Goal: Task Accomplishment & Management: Complete application form

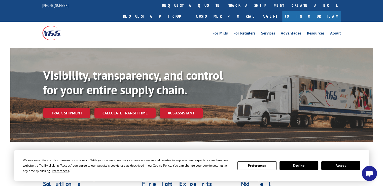
click at [334, 164] on button "Accept" at bounding box center [341, 165] width 39 height 9
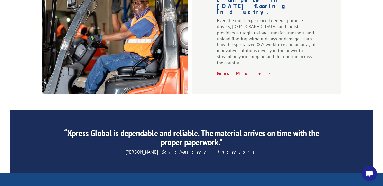
scroll to position [812, 0]
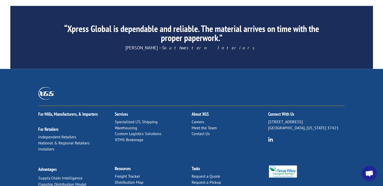
click at [199, 131] on link "Contact Us" at bounding box center [201, 133] width 18 height 5
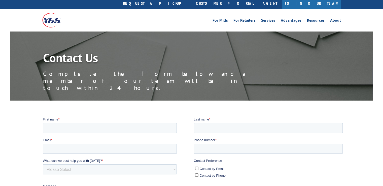
scroll to position [12, 0]
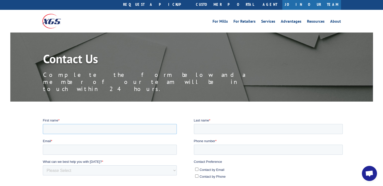
click at [125, 132] on input "First name *" at bounding box center [110, 129] width 134 height 10
type input "[PERSON_NAME]"
click at [211, 129] on input "Last name *" at bounding box center [268, 129] width 149 height 10
type input "[PERSON_NAME]"
click at [118, 145] on input "Email *" at bounding box center [110, 149] width 134 height 10
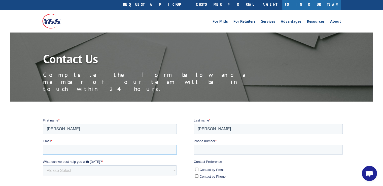
type input "[PERSON_NAME][EMAIL_ADDRESS][PERSON_NAME][DOMAIN_NAME]"
click at [219, 149] on input "Phone number *" at bounding box center [268, 149] width 149 height 10
type input "17712323615"
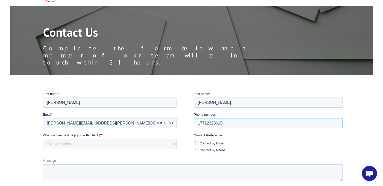
scroll to position [42, 0]
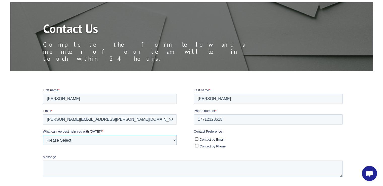
click at [103, 138] on select "Please Select Quoting, Opening New Account, or New Business Opportunity Shipmen…" at bounding box center [110, 140] width 134 height 10
select select "Other"
click at [43, 135] on select "Please Select Quoting, Opening New Account, or New Business Opportunity Shipmen…" at bounding box center [110, 140] width 134 height 10
click at [197, 139] on input "Contact by Email" at bounding box center [196, 138] width 3 height 3
checkbox input "true"
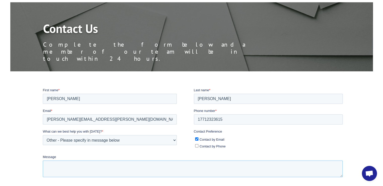
click at [144, 166] on textarea "Message" at bounding box center [193, 168] width 300 height 17
paste textarea "Dear Sales Rep. I hope this message finds you well. We are currently in the pro…"
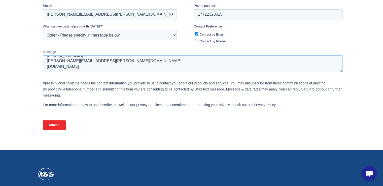
scroll to position [149, 0]
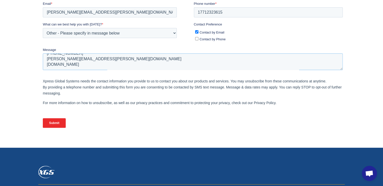
type textarea "Dear Sales Rep. I hope this message finds you well. We are currently in the pro…"
click at [57, 123] on input "Submit" at bounding box center [54, 123] width 23 height 10
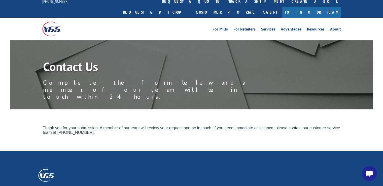
scroll to position [0, 0]
